Goal: Task Accomplishment & Management: Complete application form

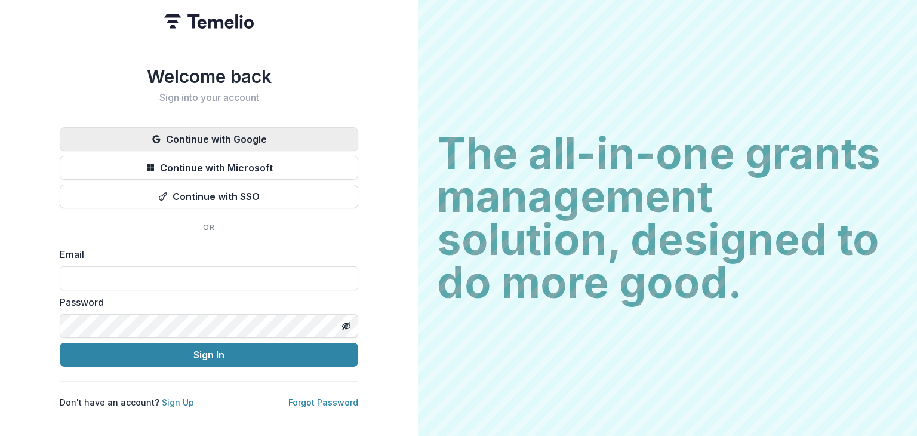
click at [218, 137] on button "Continue with Google" at bounding box center [209, 139] width 298 height 24
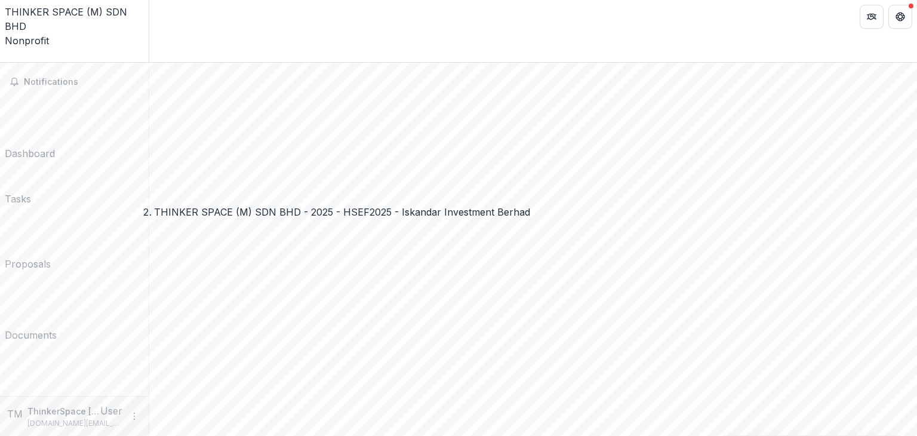
scroll to position [418, 0]
